Goal: Transaction & Acquisition: Purchase product/service

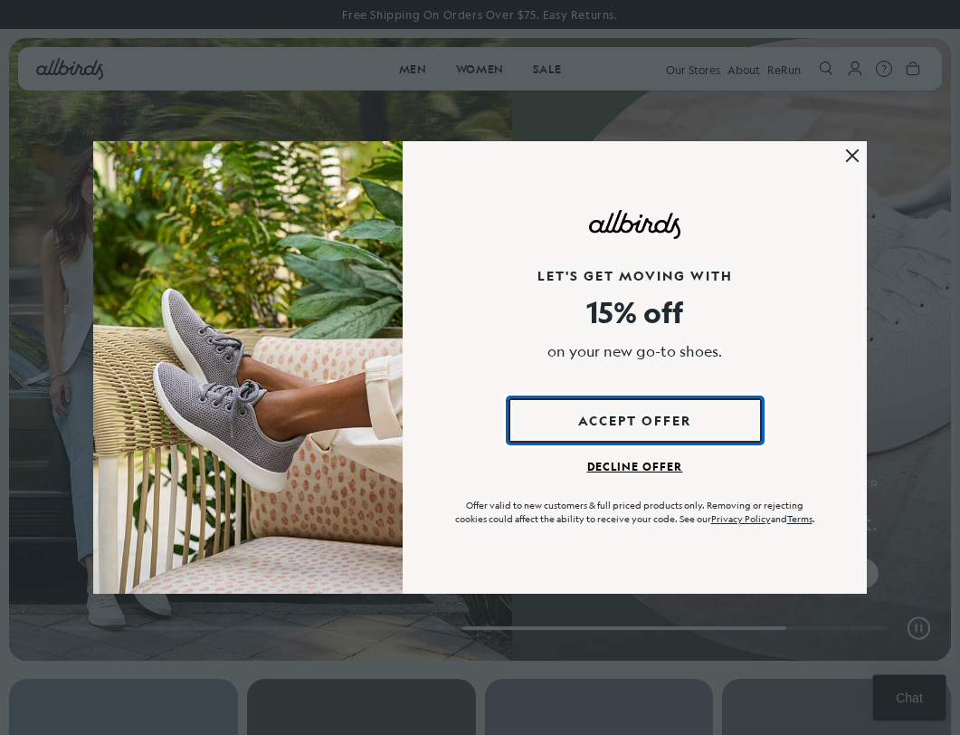
click at [611, 420] on button "Accept Offer" at bounding box center [634, 420] width 253 height 44
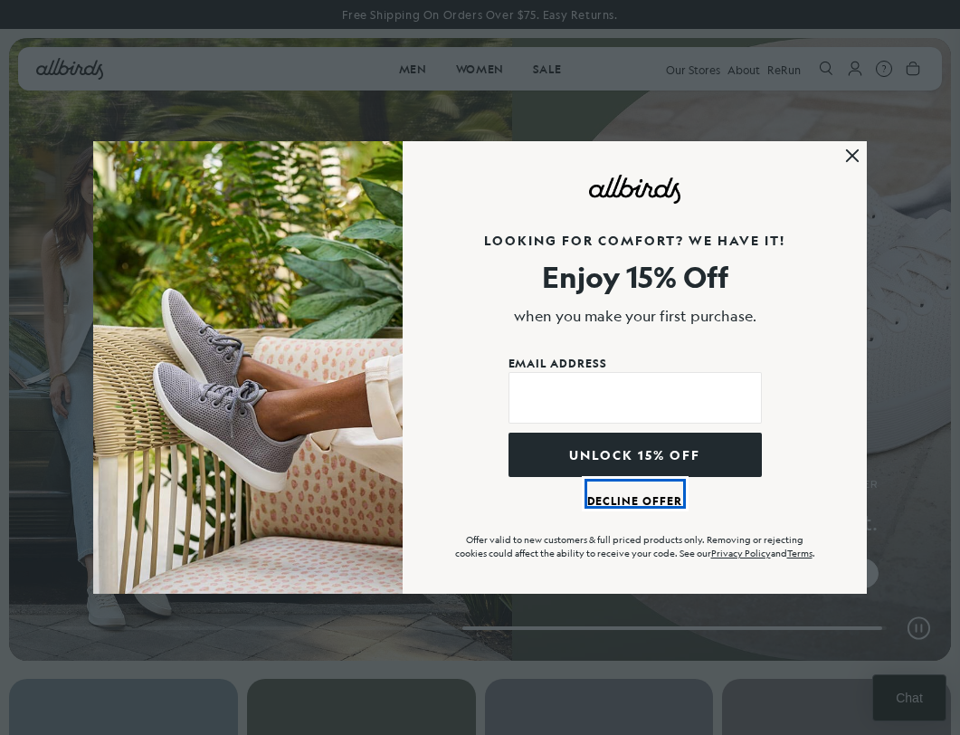
click at [624, 504] on button "Decline Offer" at bounding box center [635, 493] width 96 height 24
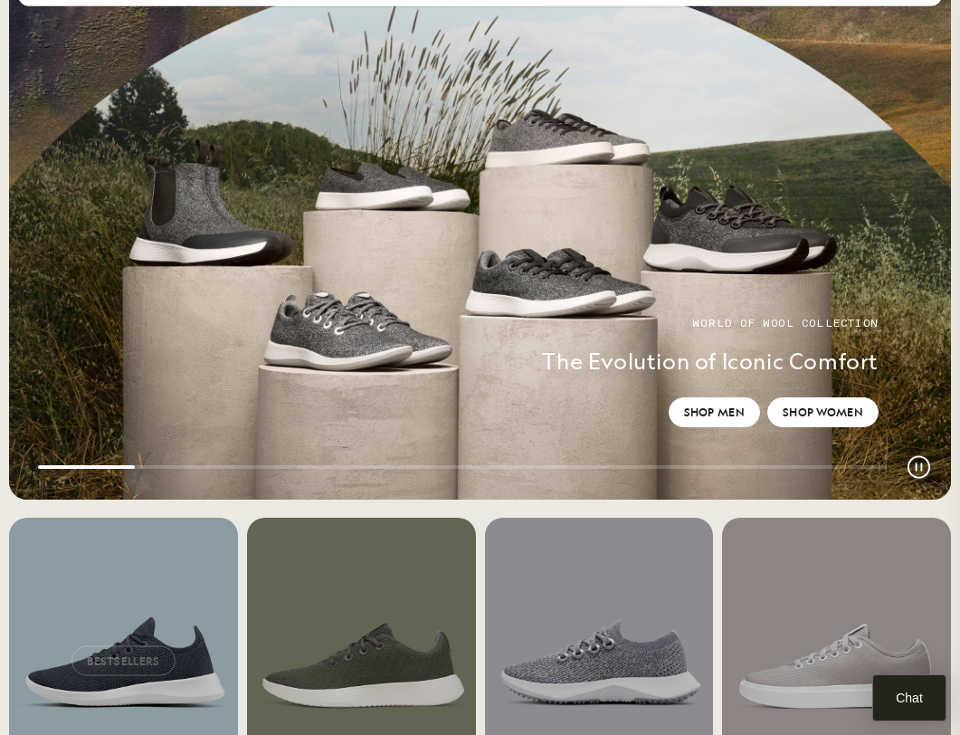
scroll to position [198, 0]
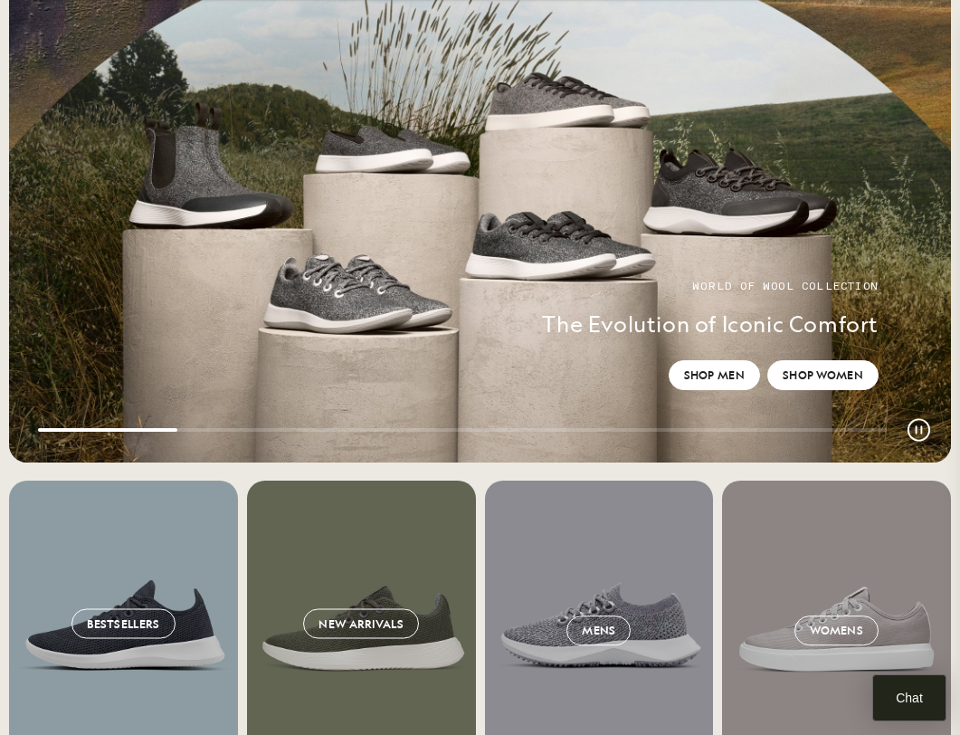
click at [805, 379] on link "Shop Women" at bounding box center [822, 375] width 111 height 30
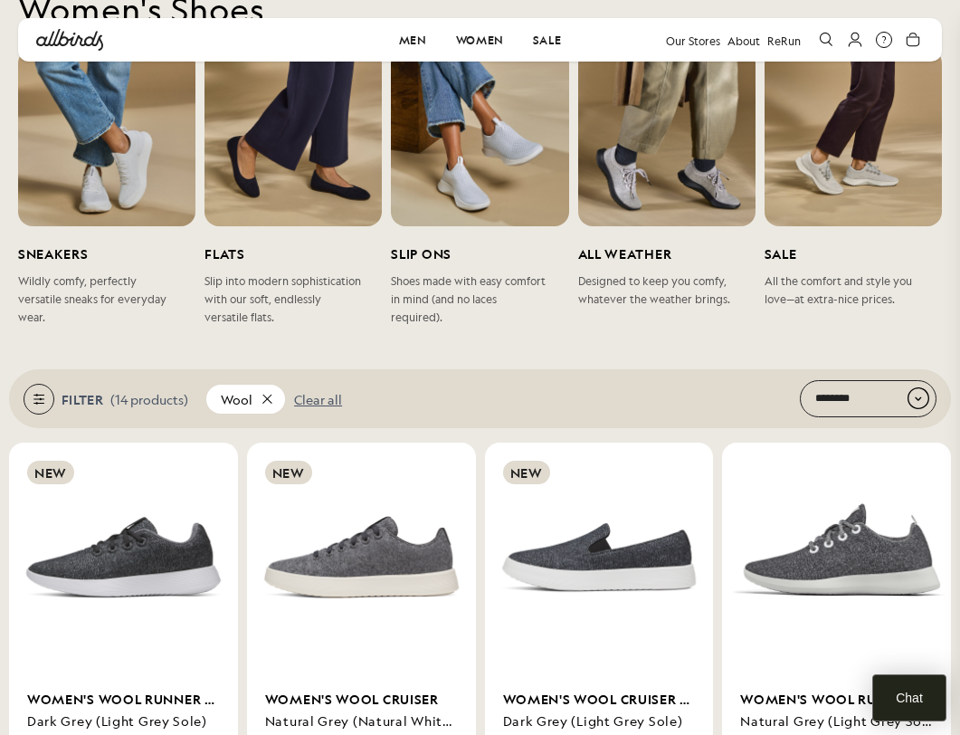
scroll to position [141, 0]
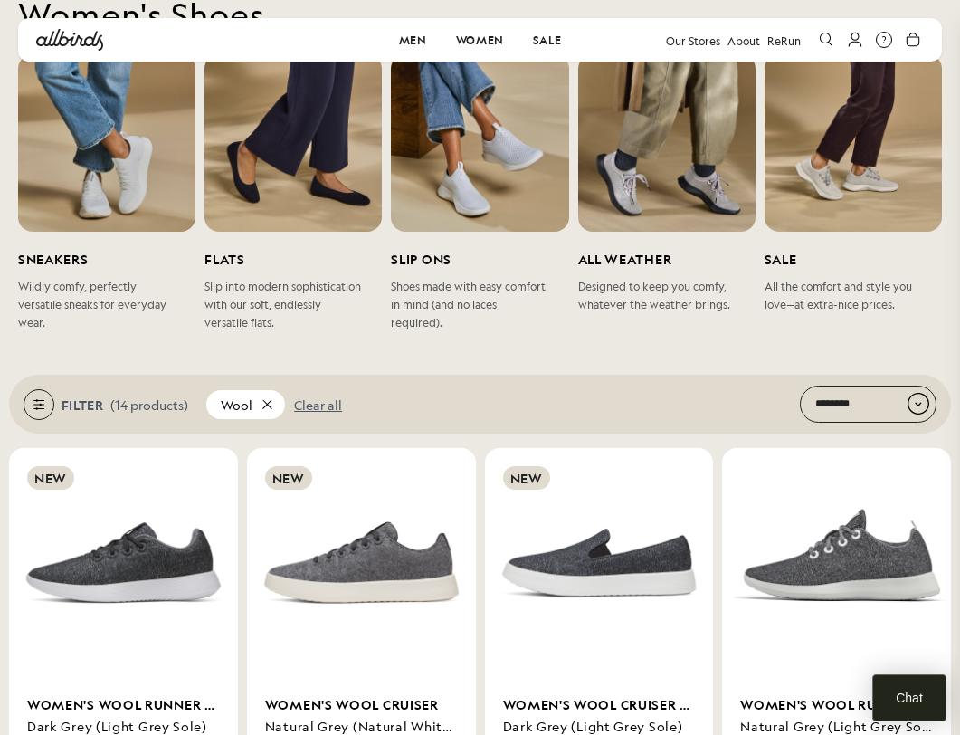
click at [67, 279] on span "Wildly comfy, perfectly versatile sneaks for everyday wear." at bounding box center [97, 304] width 159 height 54
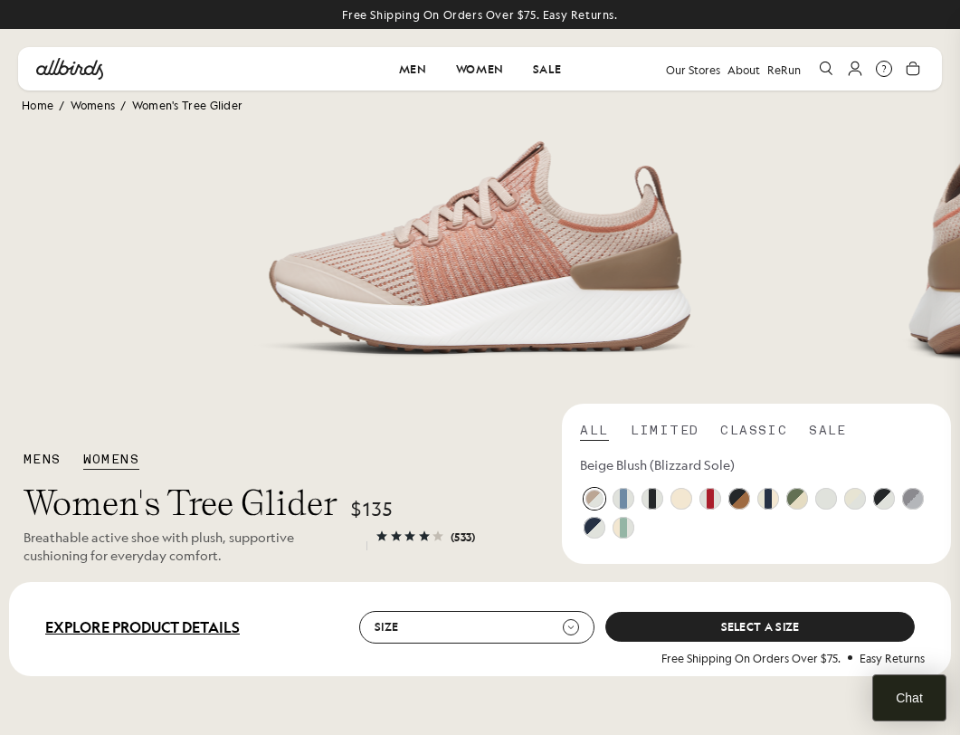
click at [561, 622] on span "Size US Women's Sizes 5 5.5 6 6.5 7 7.5 8 8.5 9 9.5 10 10.5 11 Size Chart Size …" at bounding box center [476, 627] width 235 height 33
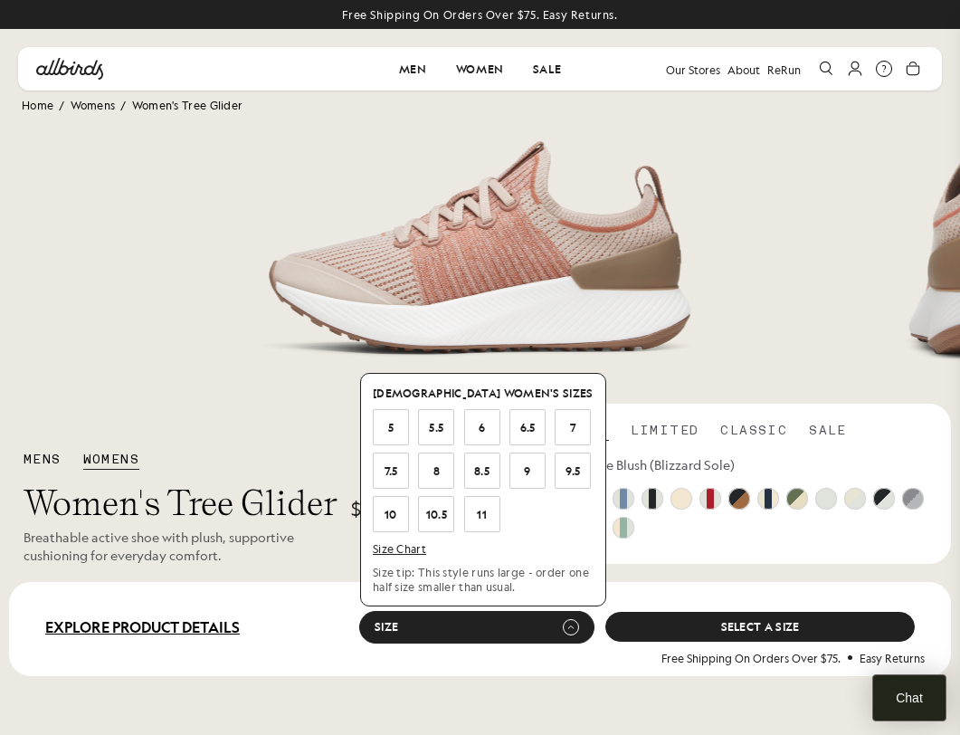
click at [479, 428] on button "6" at bounding box center [482, 427] width 34 height 34
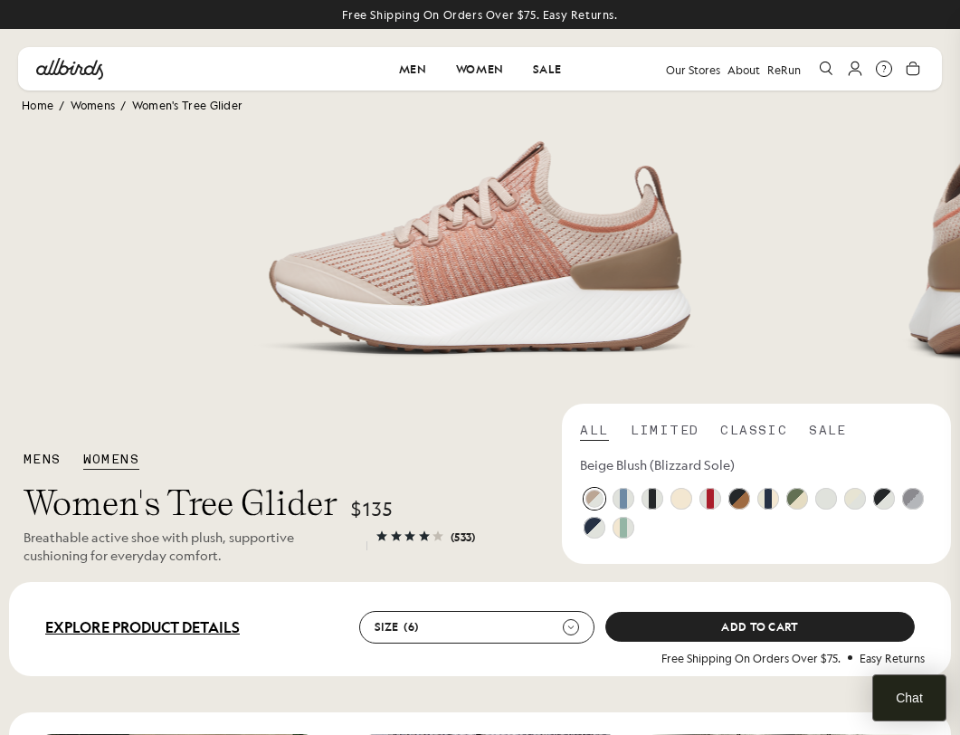
click at [462, 536] on span "(533)" at bounding box center [462, 535] width 25 height 16
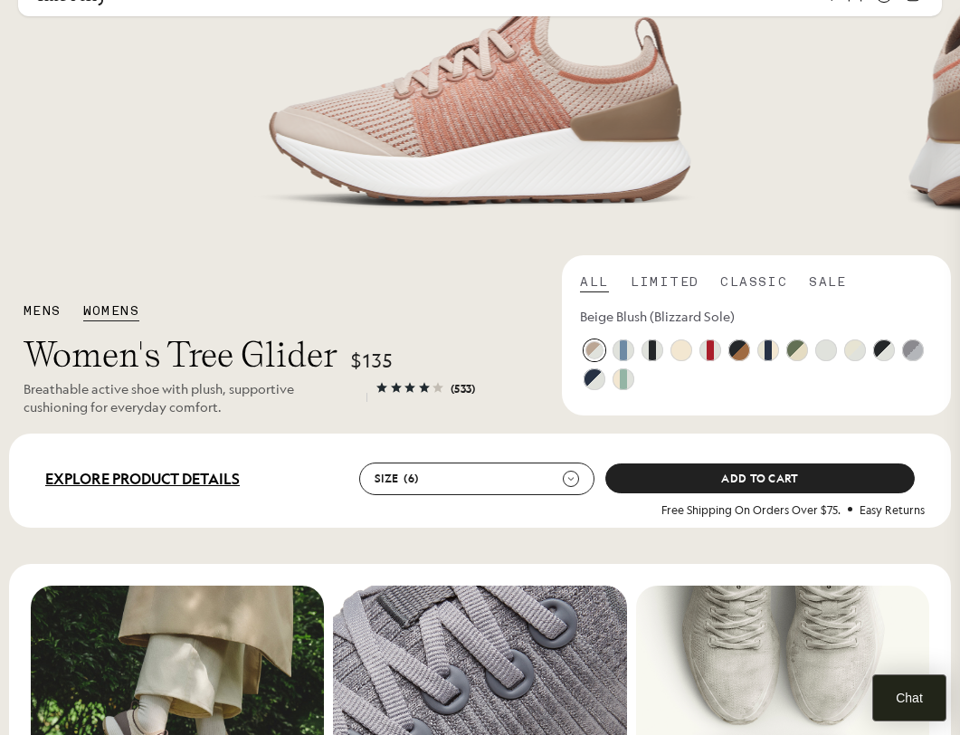
scroll to position [151, 0]
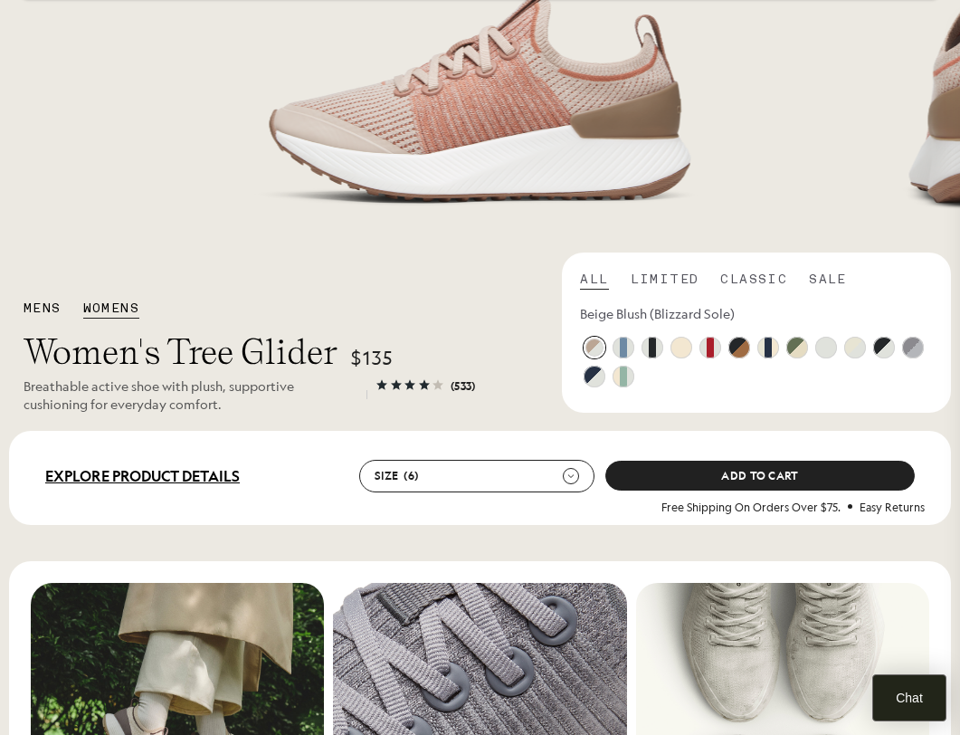
click at [686, 475] on button "Add to Cart" at bounding box center [759, 475] width 309 height 30
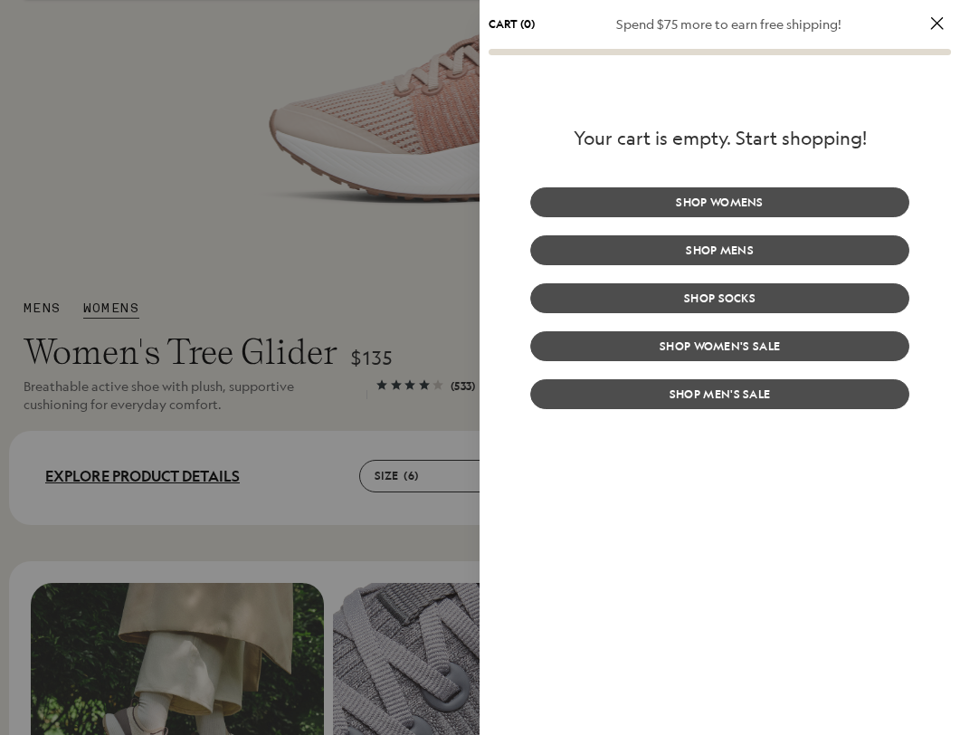
select select "**********"
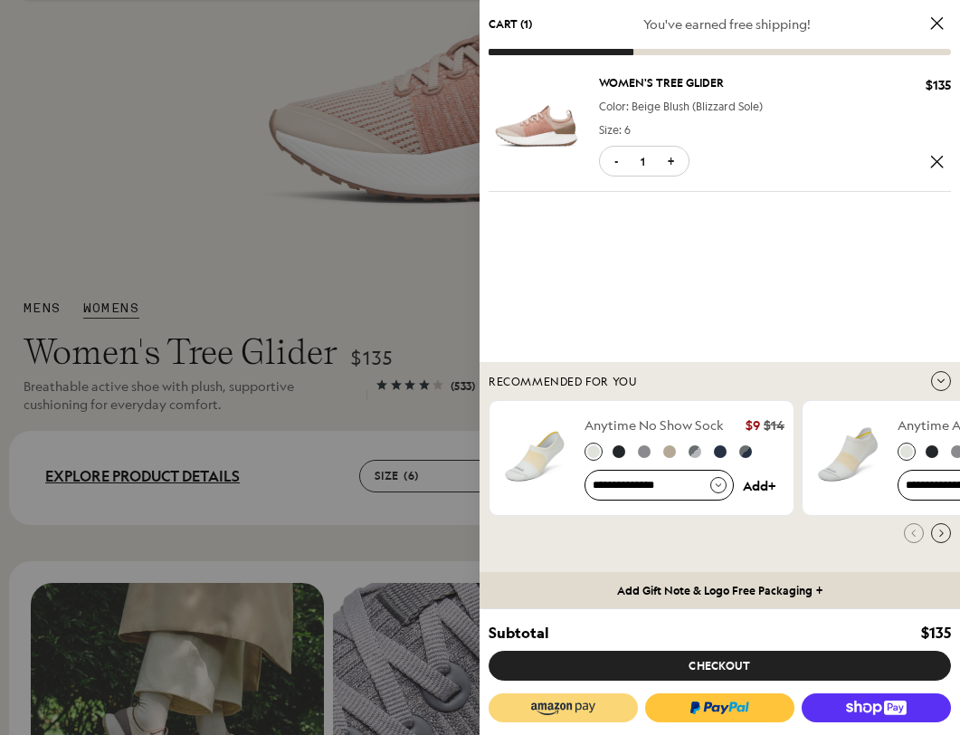
scroll to position [0, 0]
click at [672, 669] on button "Checkout" at bounding box center [719, 665] width 462 height 30
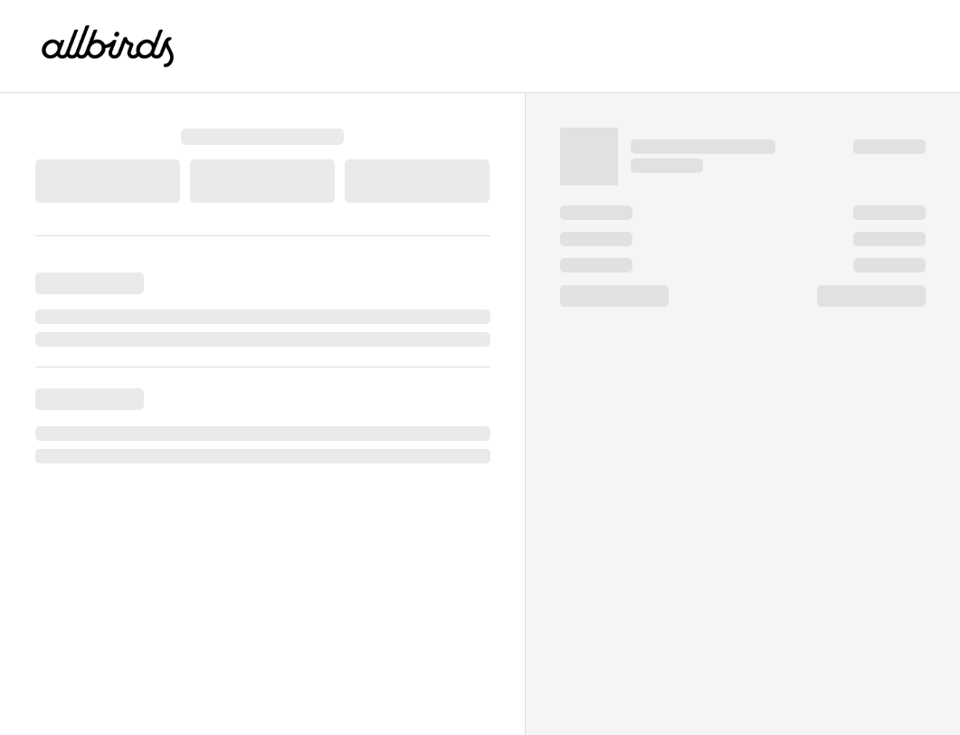
select select "**"
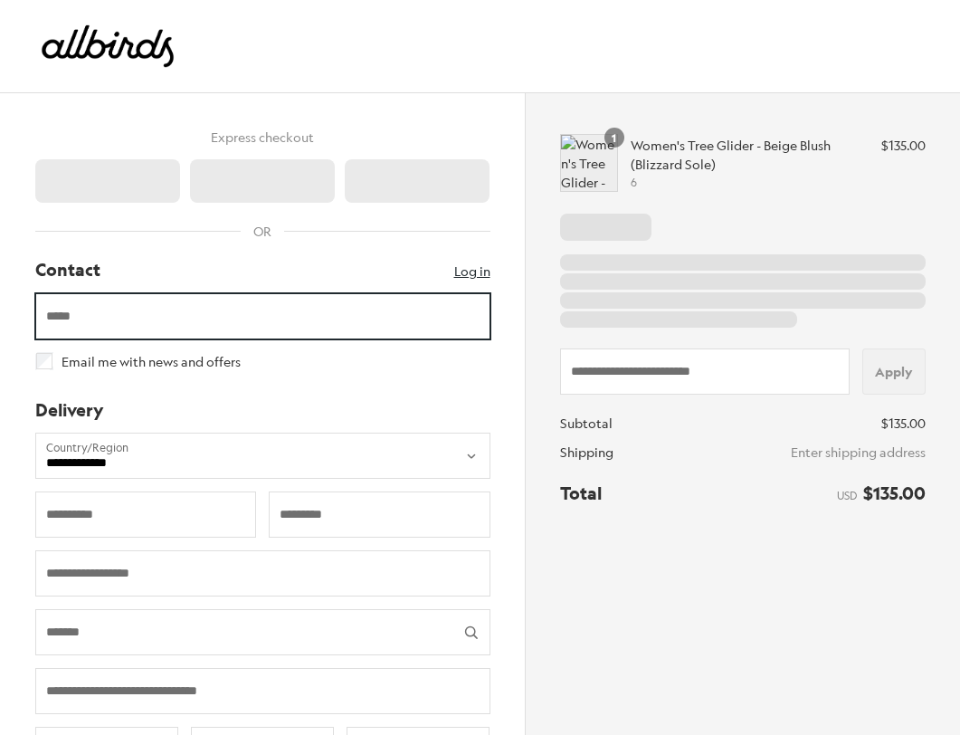
type input "**"
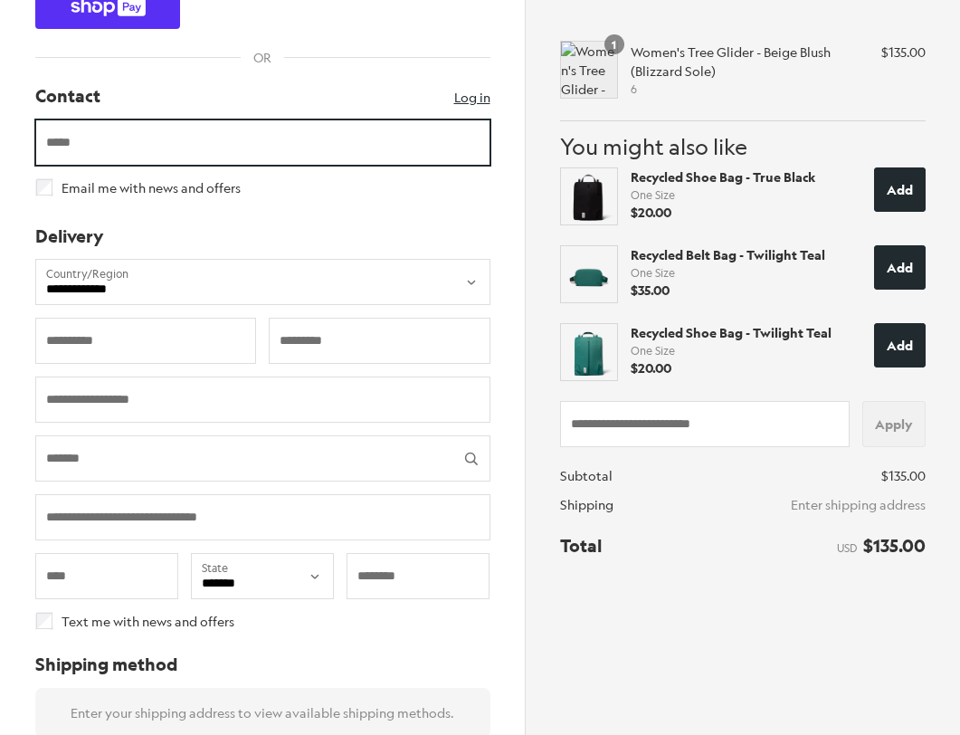
scroll to position [114, 0]
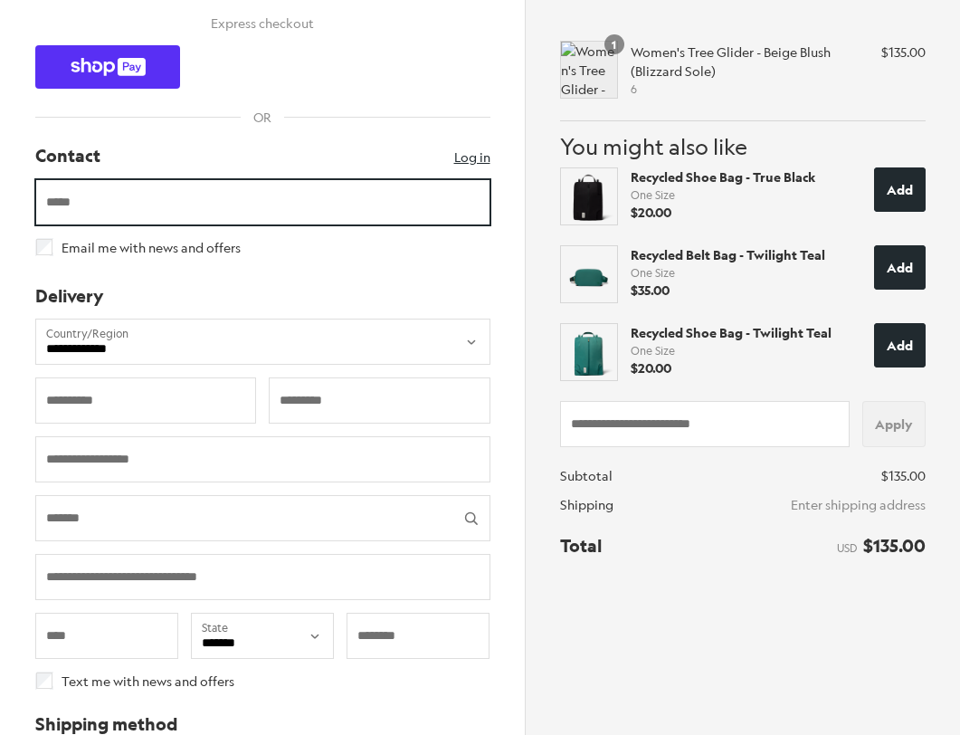
click at [117, 205] on input "Email" at bounding box center [262, 202] width 453 height 44
type input "*"
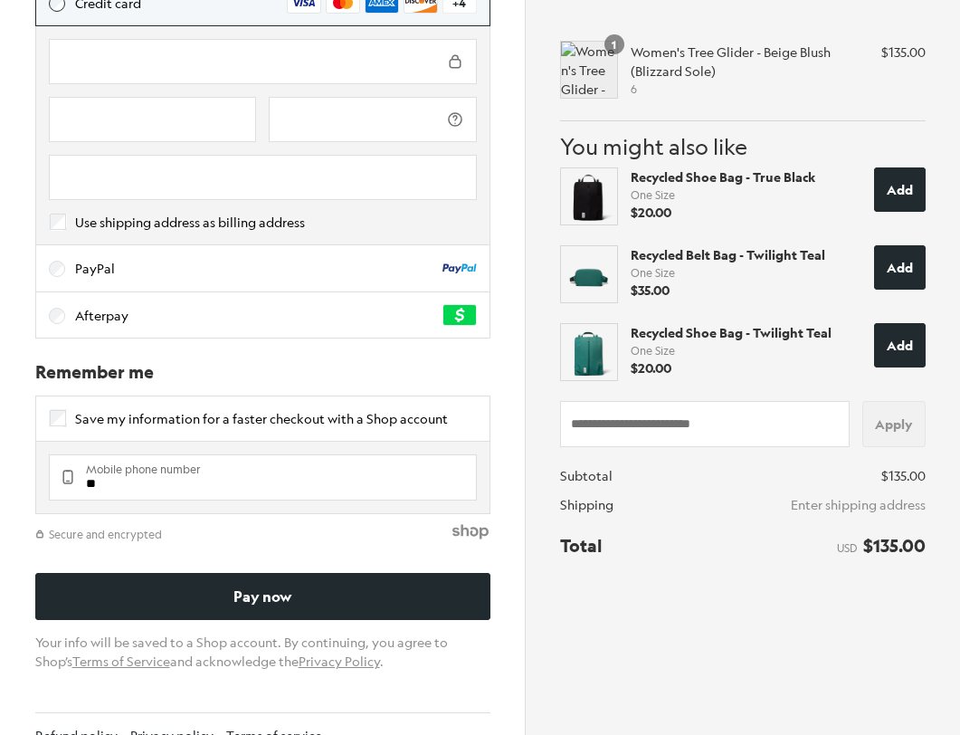
scroll to position [1029, 0]
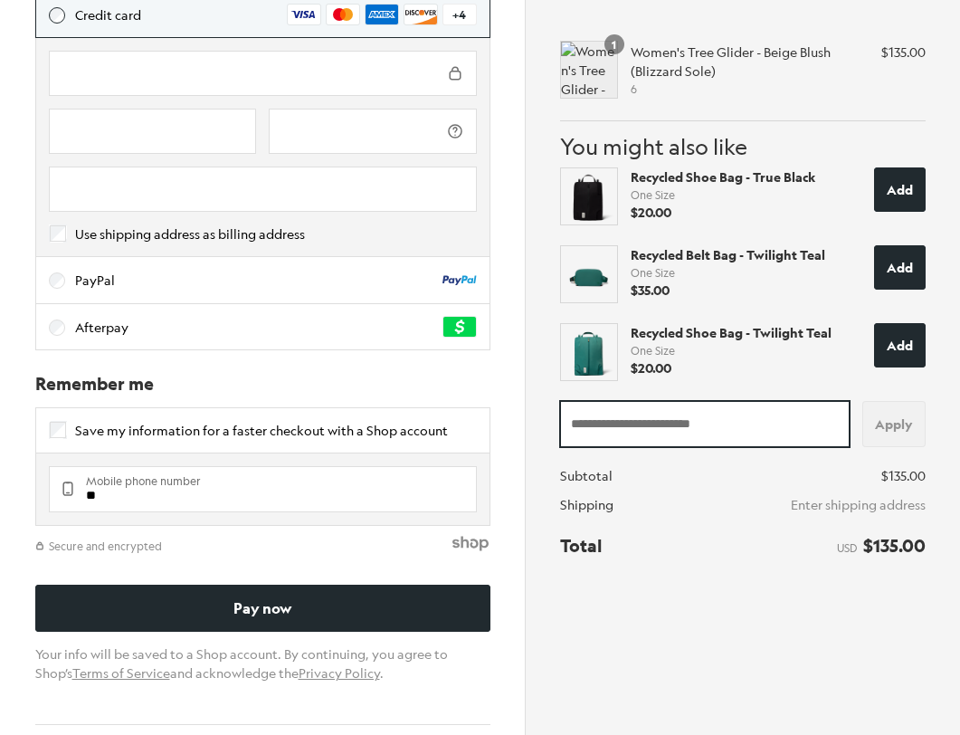
click at [604, 439] on input "Discount code or gift card" at bounding box center [705, 425] width 288 height 44
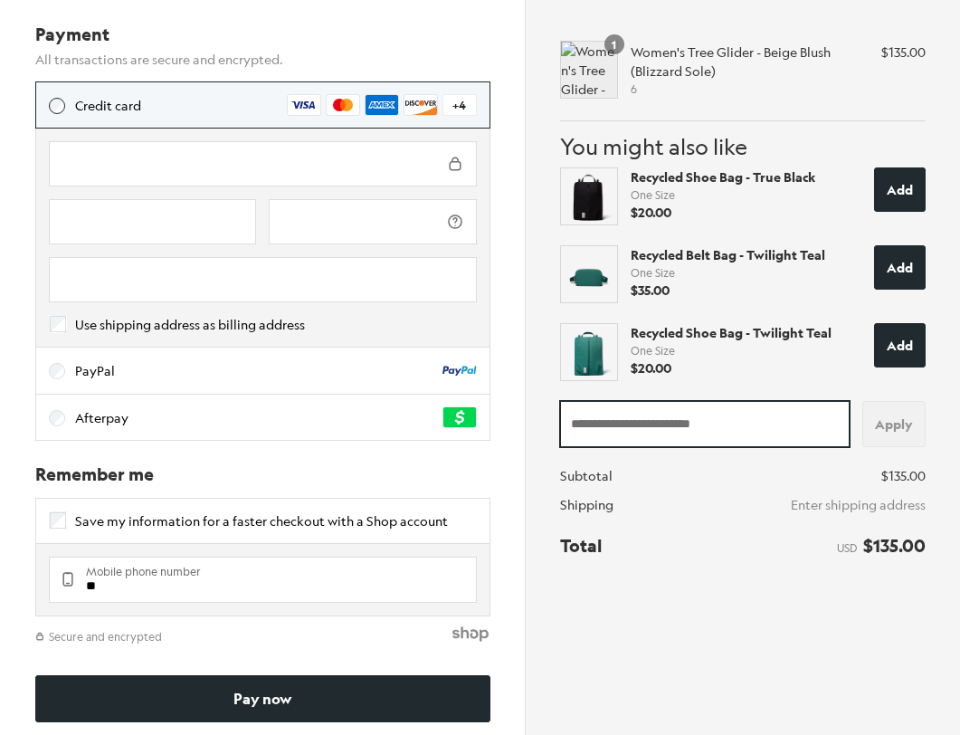
scroll to position [919, 0]
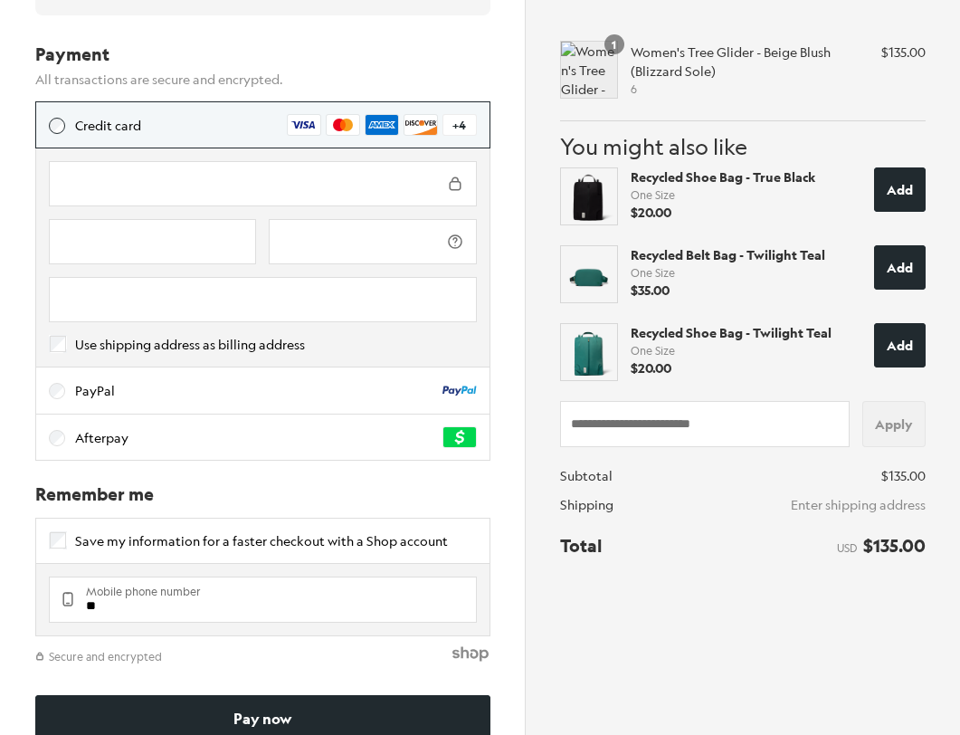
click at [788, 174] on strong "Recycled Shoe Bag - True Black" at bounding box center [722, 177] width 185 height 19
click at [648, 205] on strong "$20.00" at bounding box center [650, 213] width 41 height 19
click at [558, 199] on div "Order summary Shopping cart Product image Description Quantity Price Quantity 1…" at bounding box center [743, 329] width 434 height 659
click at [580, 199] on img at bounding box center [589, 197] width 58 height 58
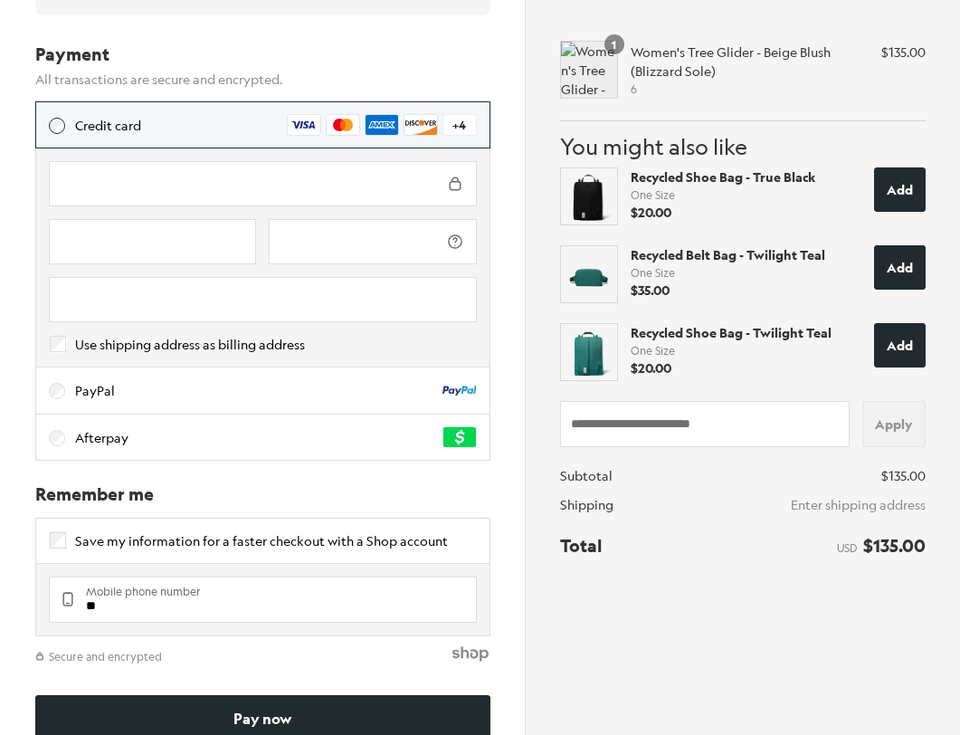
click at [649, 181] on strong "Recycled Shoe Bag - True Black" at bounding box center [722, 177] width 185 height 19
click at [601, 274] on img at bounding box center [589, 275] width 58 height 58
click at [592, 274] on img at bounding box center [589, 275] width 58 height 58
click at [659, 270] on span "One Size" at bounding box center [745, 273] width 231 height 16
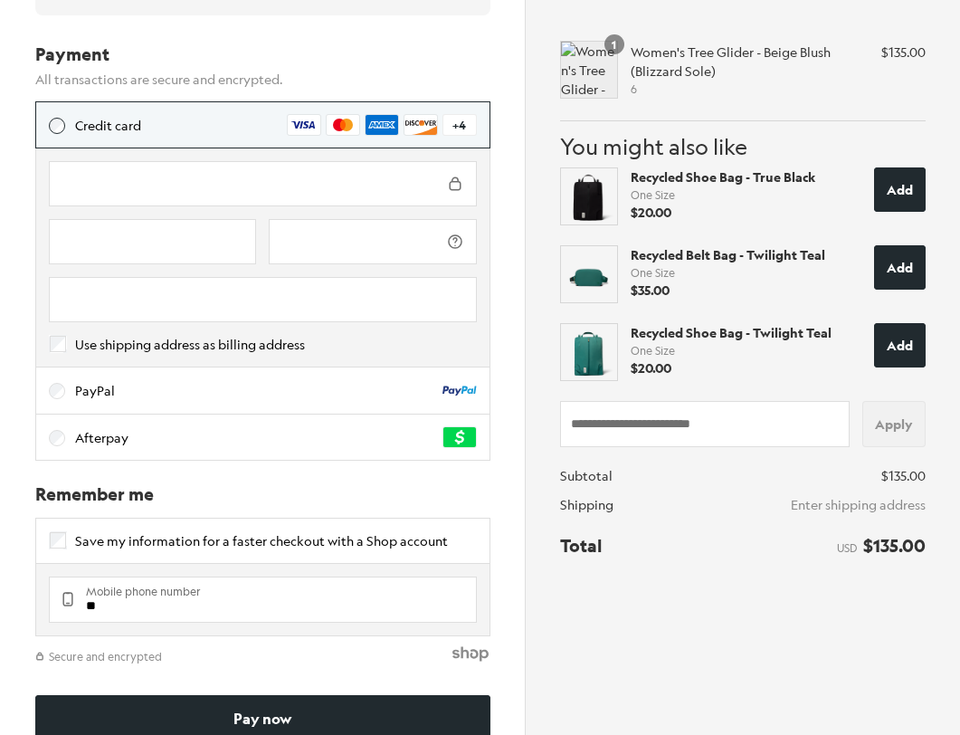
click at [659, 252] on strong "Recycled Belt Bag - Twilight Teal" at bounding box center [727, 255] width 194 height 19
click at [658, 262] on strong "Recycled Belt Bag - Twilight Teal" at bounding box center [727, 255] width 194 height 19
click at [653, 333] on strong "Recycled Shoe Bag - Twilight Teal" at bounding box center [730, 333] width 201 height 19
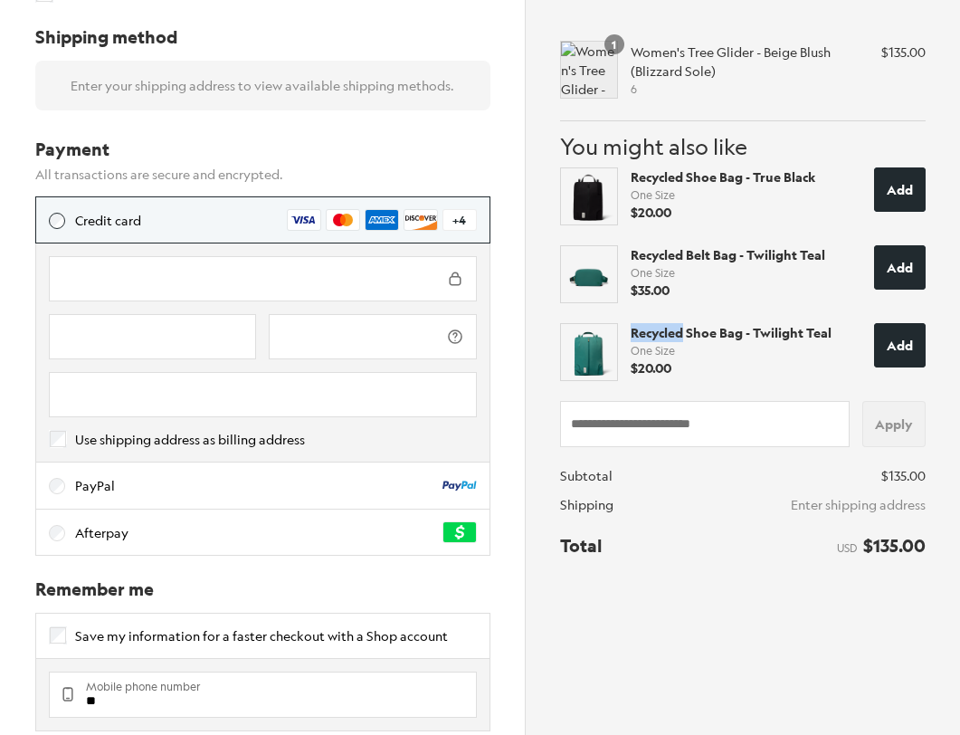
scroll to position [826, 0]
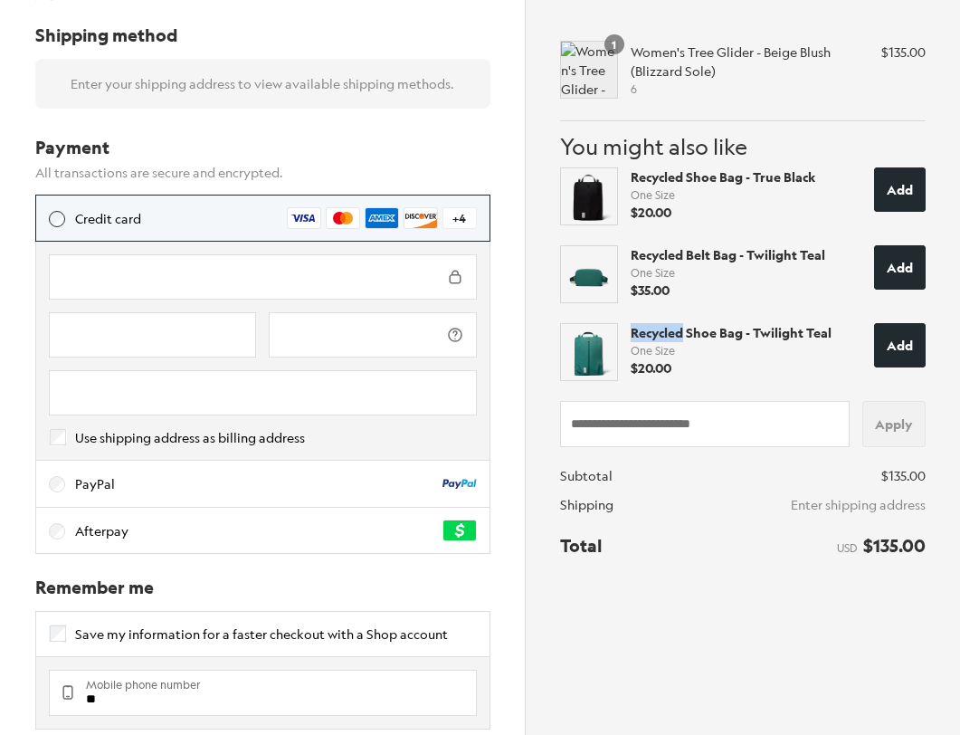
drag, startPoint x: 586, startPoint y: 195, endPoint x: 674, endPoint y: 185, distance: 88.3
click at [586, 195] on img at bounding box center [589, 197] width 58 height 58
click at [908, 194] on button "Add" at bounding box center [900, 190] width 52 height 44
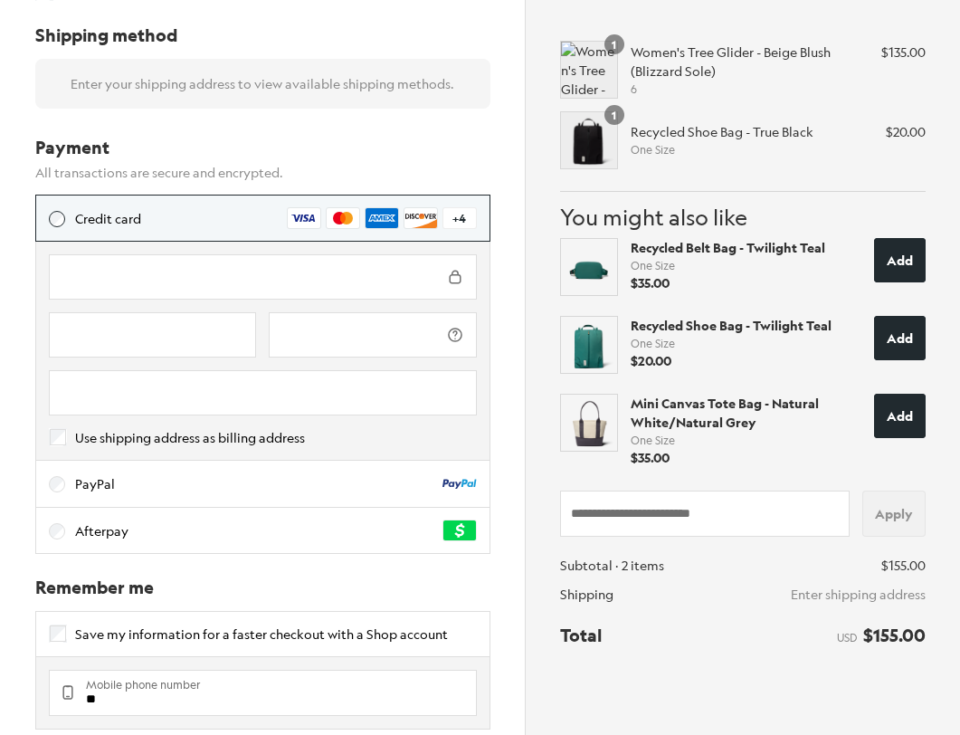
click at [687, 138] on p "Recycled Shoe Bag - True Black" at bounding box center [751, 132] width 242 height 19
click at [594, 146] on img "Shopping cart" at bounding box center [589, 140] width 58 height 58
click at [620, 115] on div "Quantity 1" at bounding box center [614, 115] width 20 height 20
click at [677, 126] on p "Recycled Shoe Bag - True Black" at bounding box center [751, 132] width 242 height 19
click at [917, 126] on span "$20.00" at bounding box center [906, 132] width 40 height 19
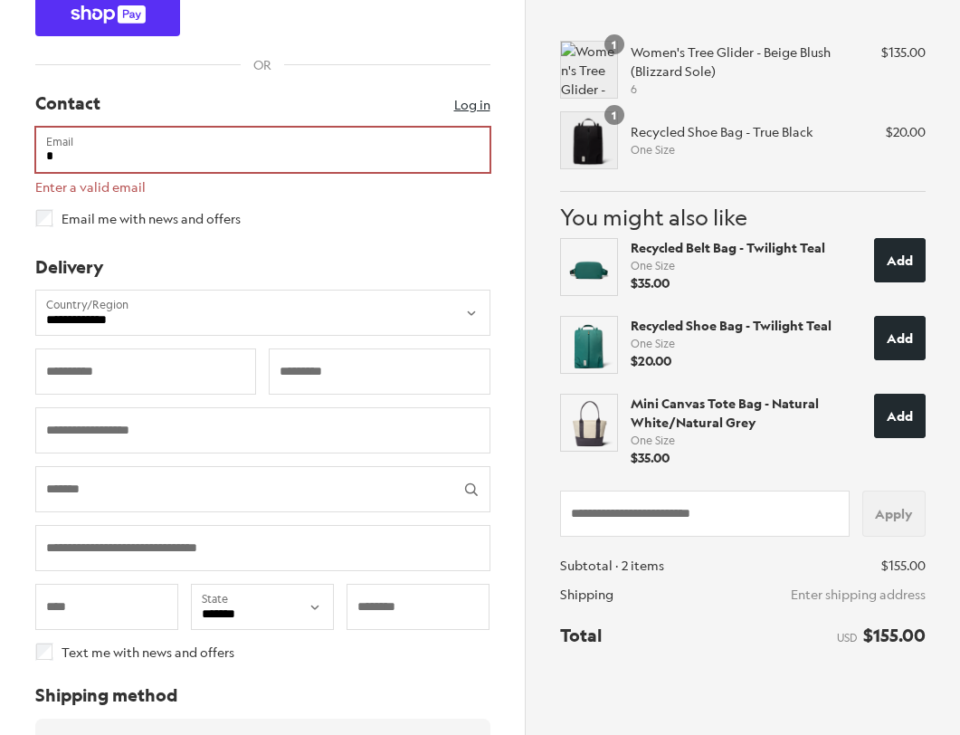
scroll to position [0, 0]
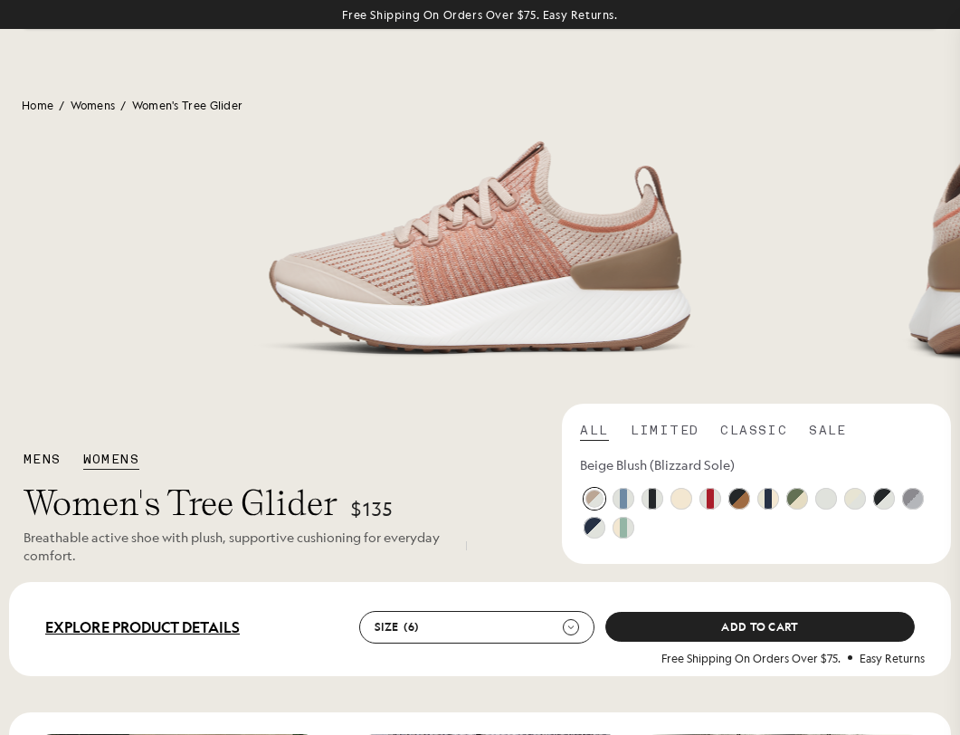
select select "**********"
select select "Select country"
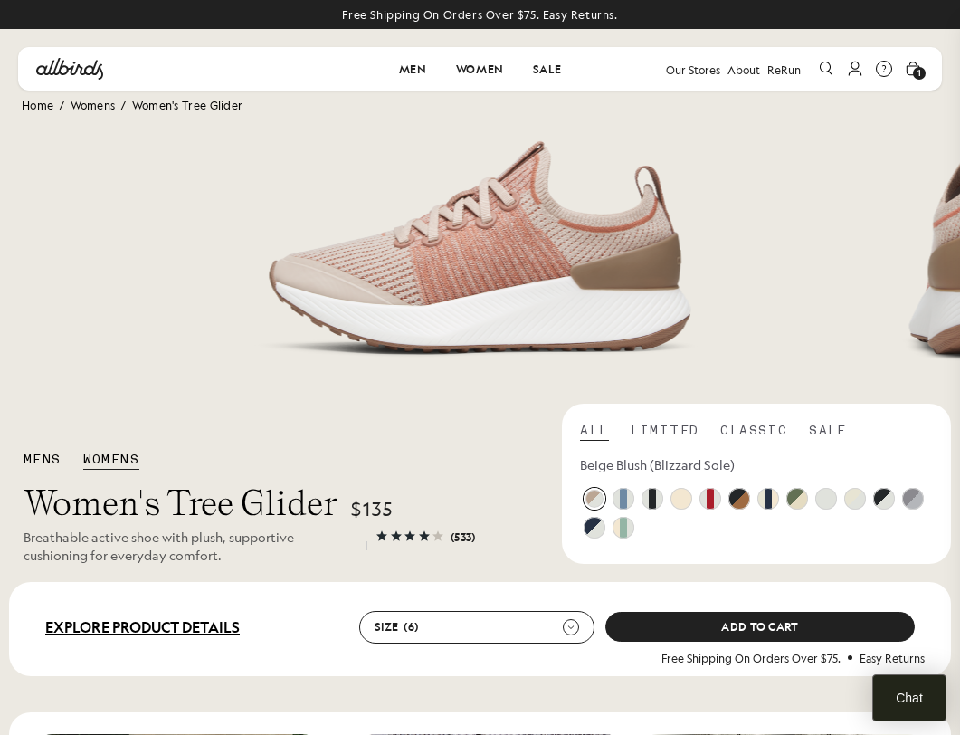
click at [911, 69] on icon "View Cart" at bounding box center [913, 69] width 22 height 22
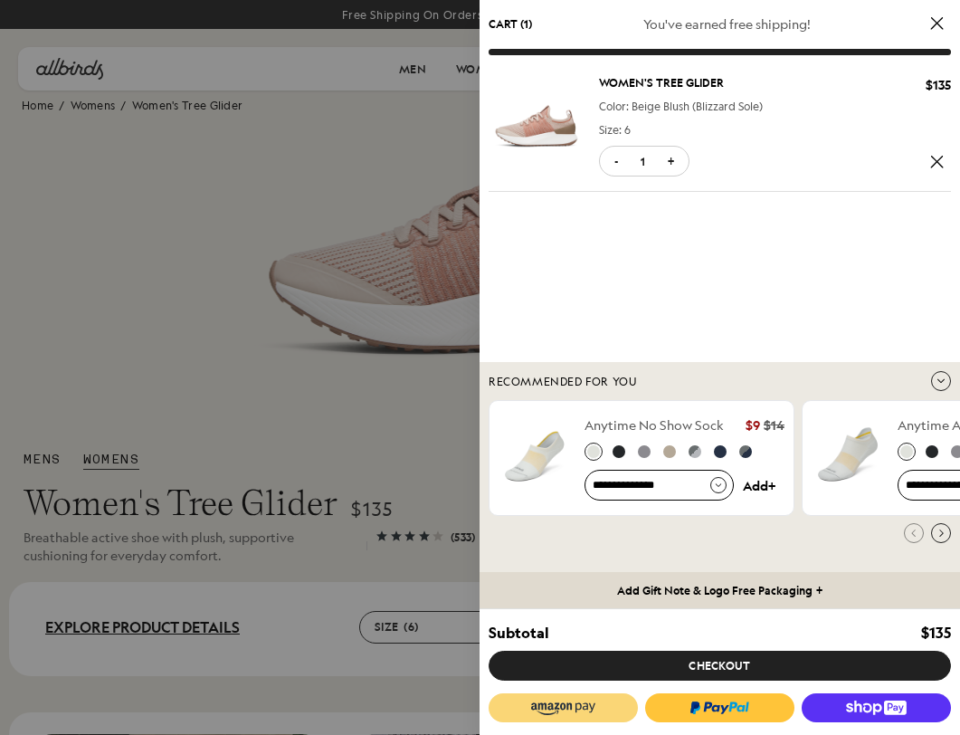
click at [943, 531] on icon "Next slide" at bounding box center [941, 533] width 18 height 18
click at [941, 535] on icon "Next slide" at bounding box center [941, 533] width 18 height 18
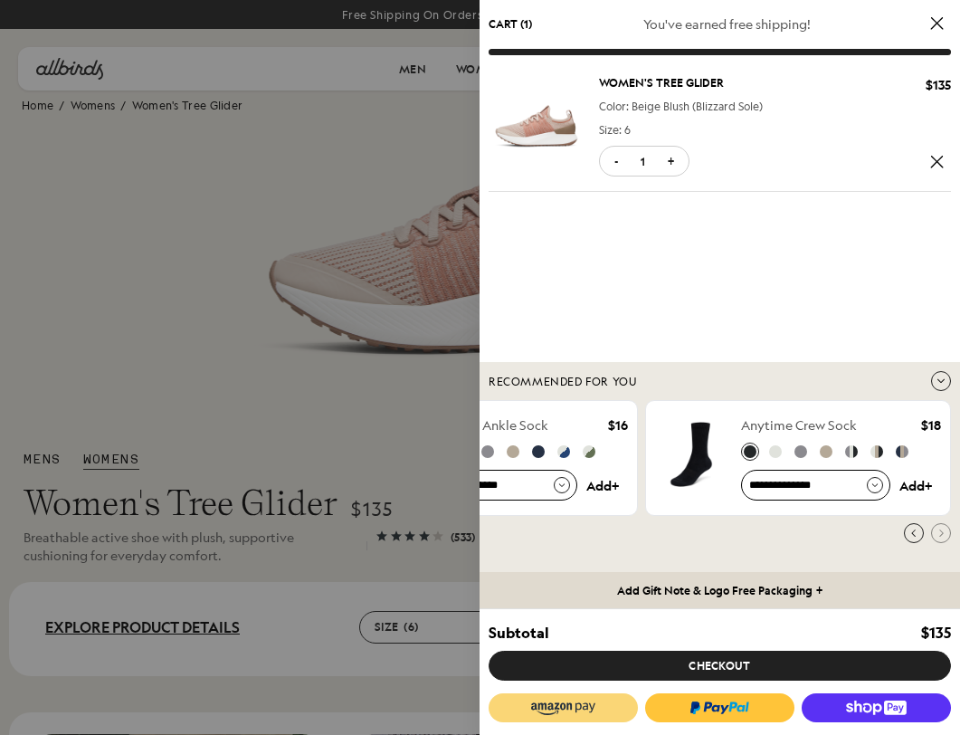
click at [678, 668] on button "Checkout" at bounding box center [719, 665] width 462 height 30
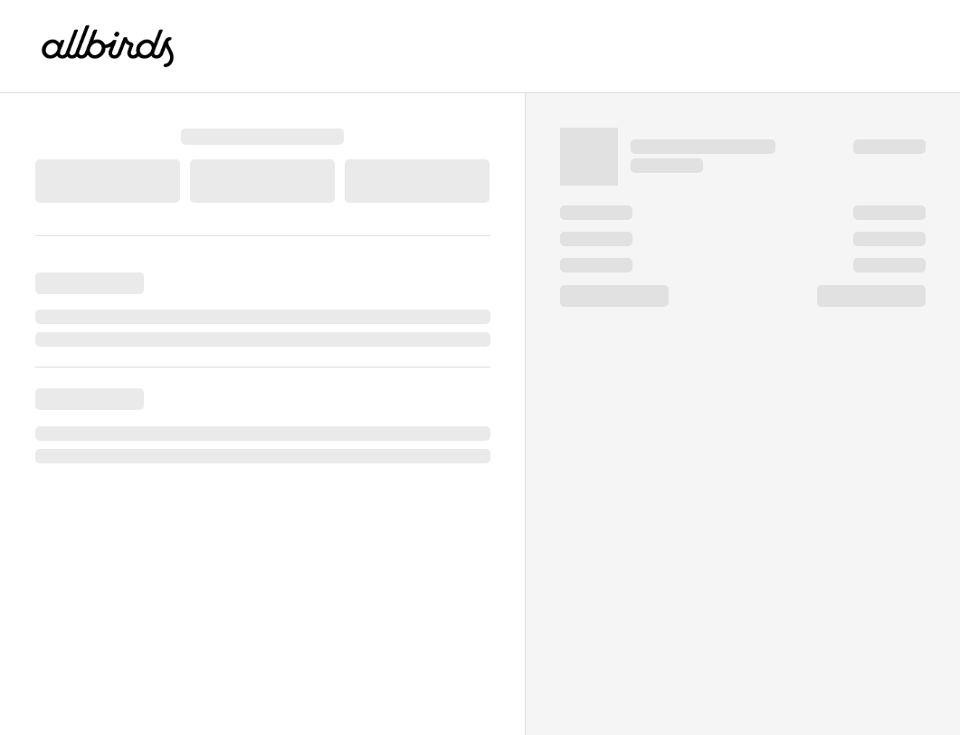
select select "**"
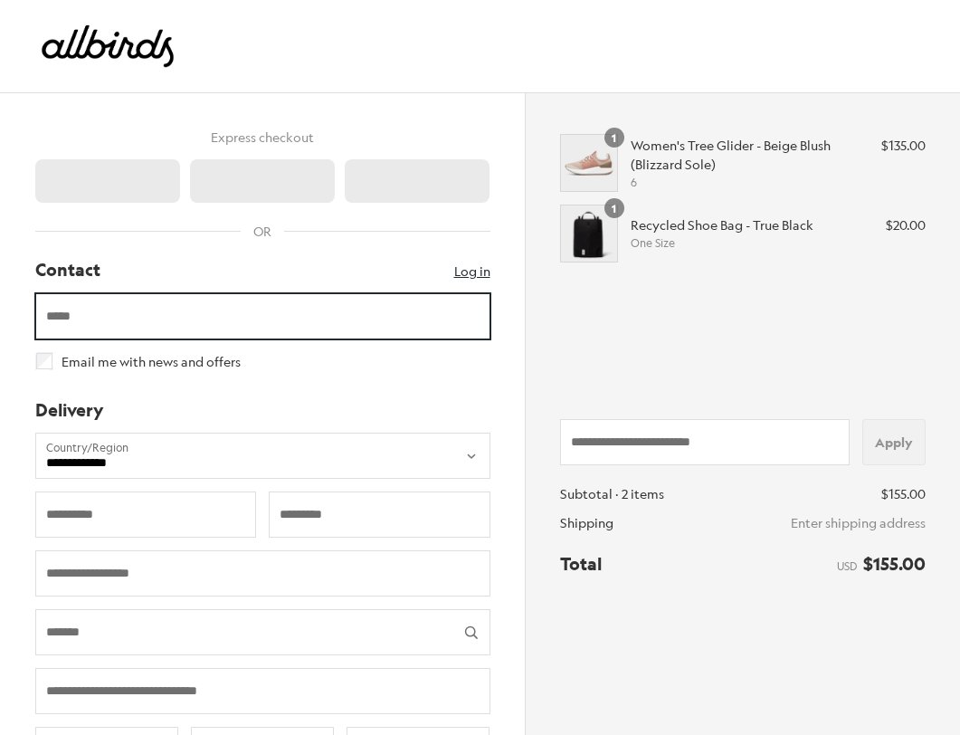
type input "**"
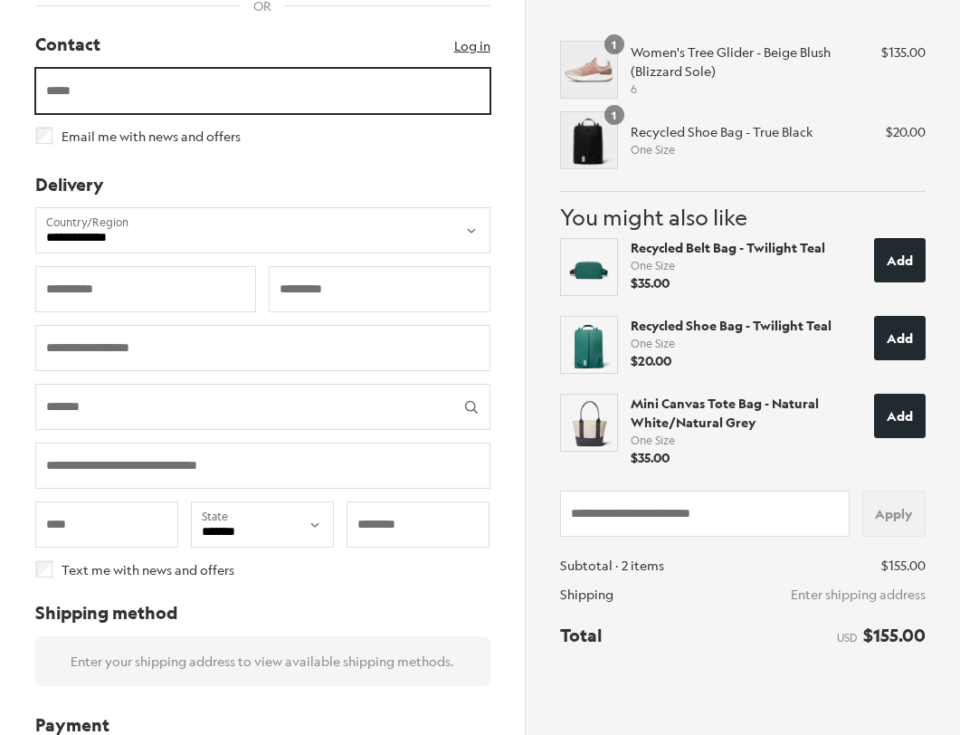
scroll to position [230, 0]
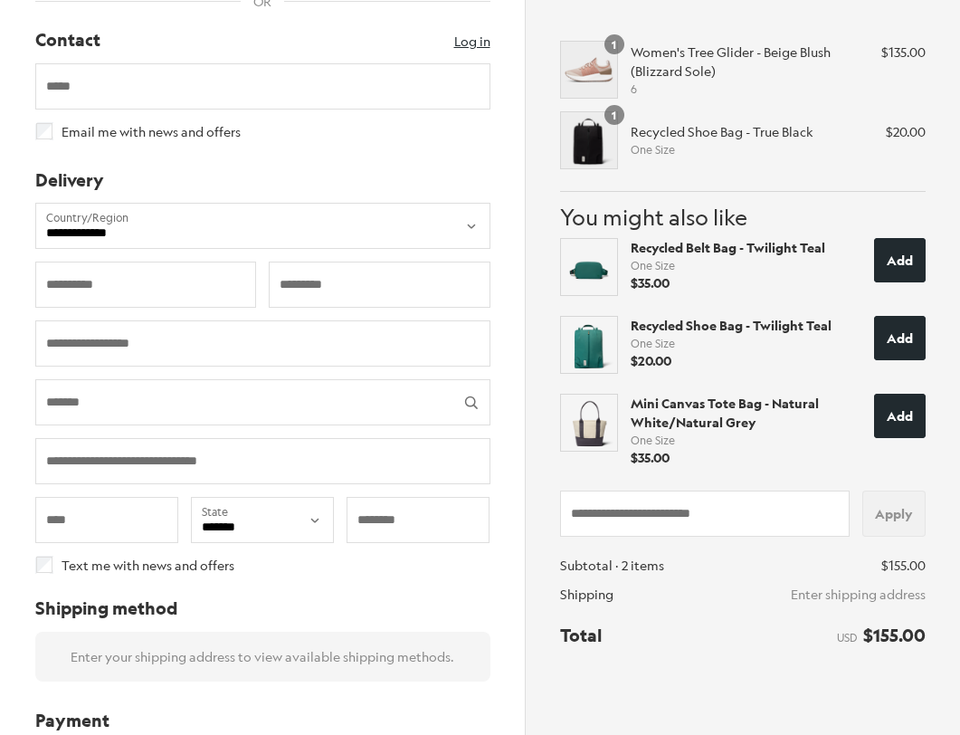
click at [923, 128] on span "$20.00" at bounding box center [906, 132] width 40 height 19
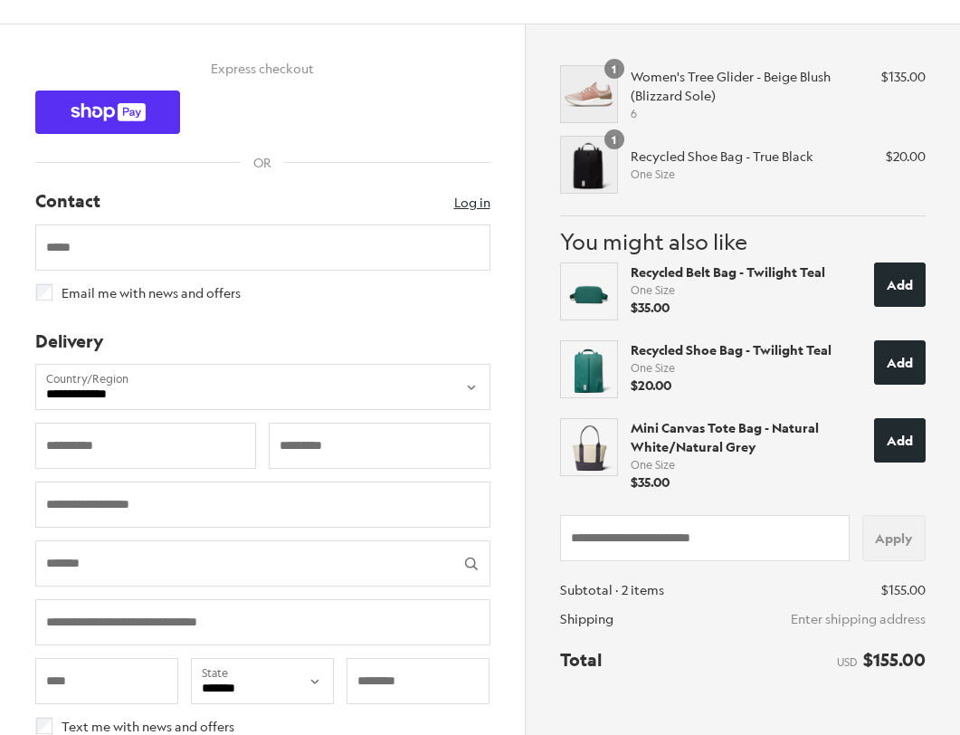
scroll to position [0, 0]
